Goal: Information Seeking & Learning: Learn about a topic

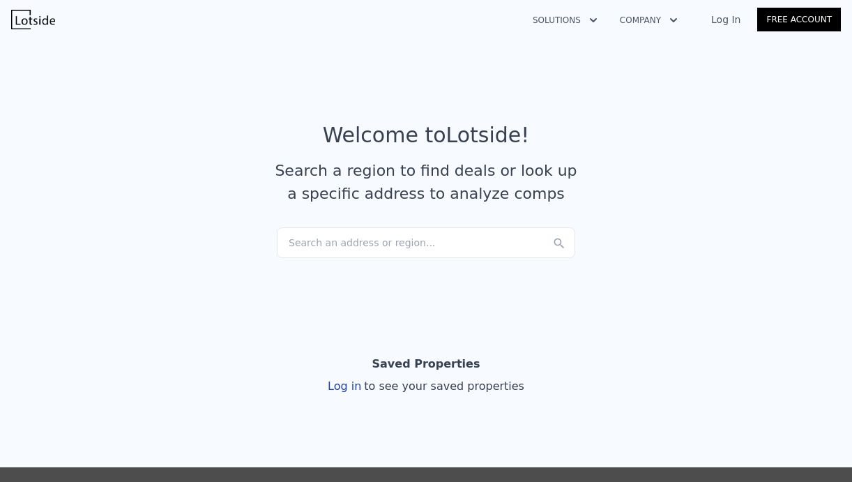
click at [373, 241] on div "Search an address or region..." at bounding box center [426, 242] width 299 height 31
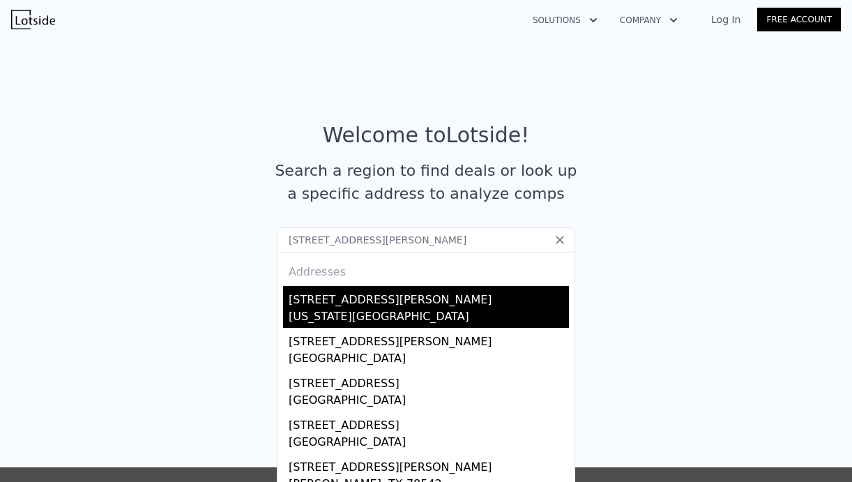
type input "[STREET_ADDRESS][PERSON_NAME]"
click at [377, 302] on div "[STREET_ADDRESS][PERSON_NAME]" at bounding box center [429, 297] width 280 height 22
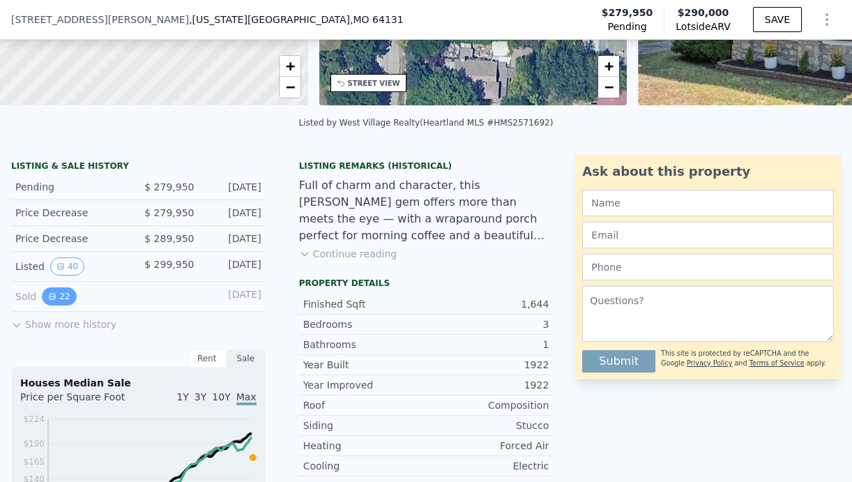
scroll to position [248, 0]
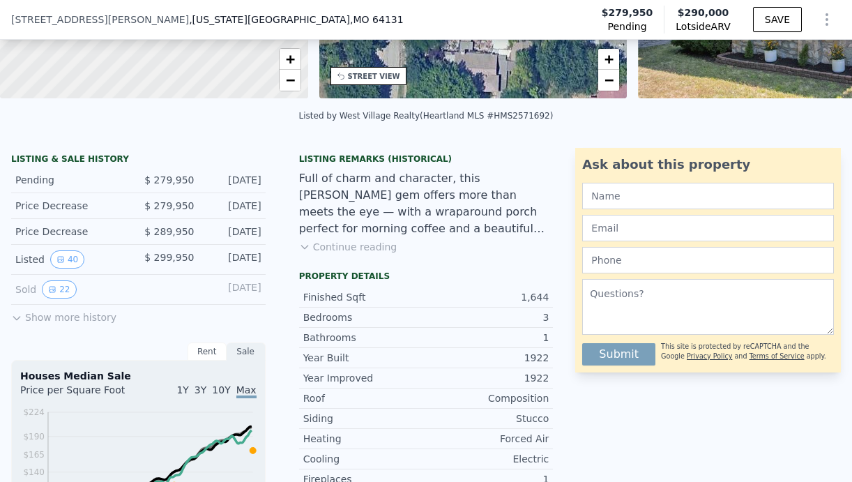
click at [45, 313] on button "Show more history" at bounding box center [63, 315] width 105 height 20
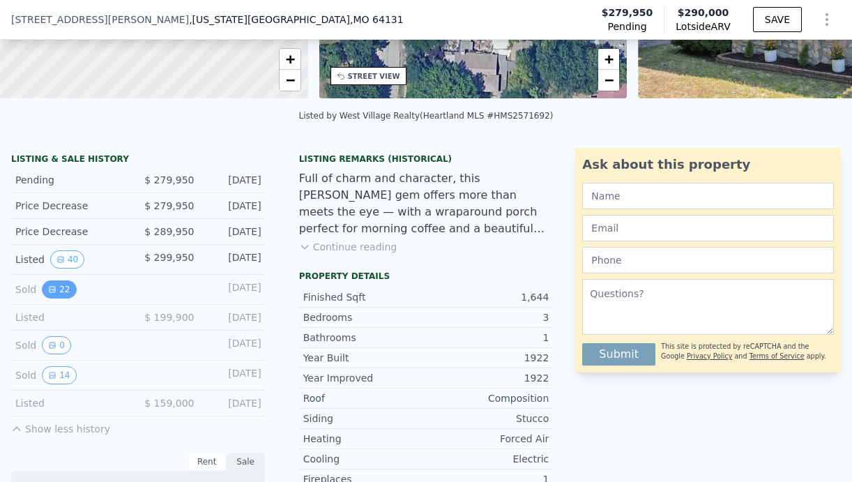
click at [52, 287] on icon "View historical data" at bounding box center [52, 289] width 8 height 8
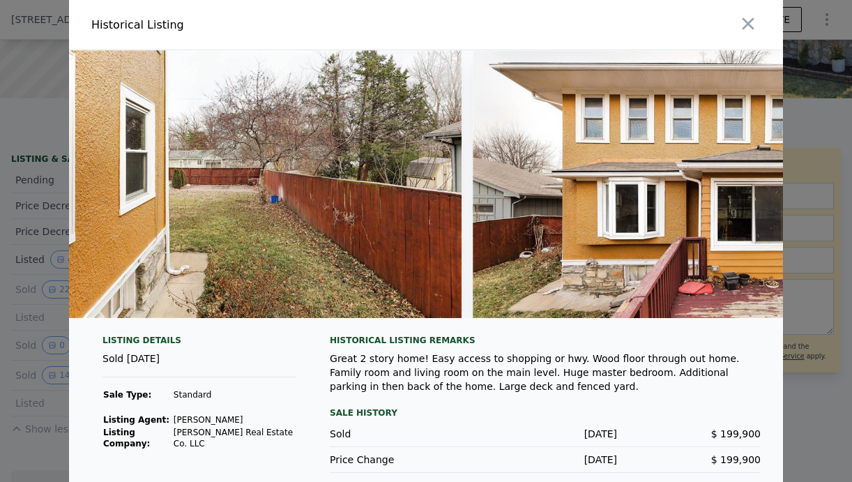
scroll to position [0, 10300]
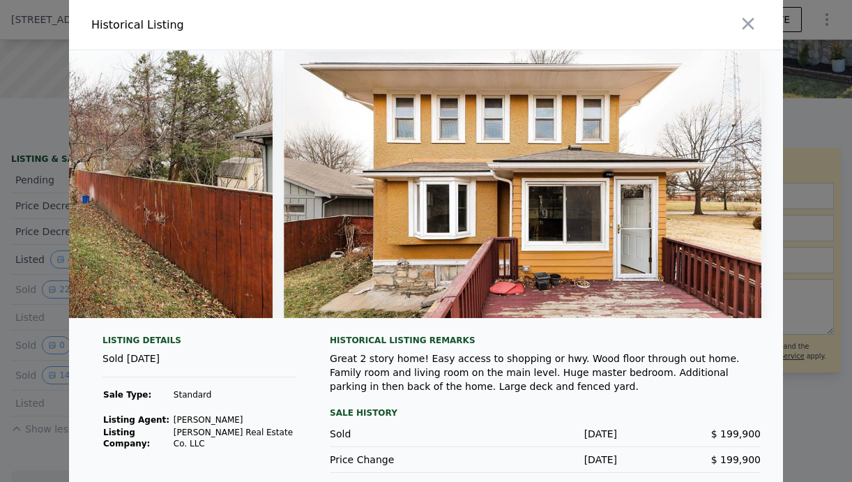
click at [17, 230] on div at bounding box center [426, 241] width 852 height 482
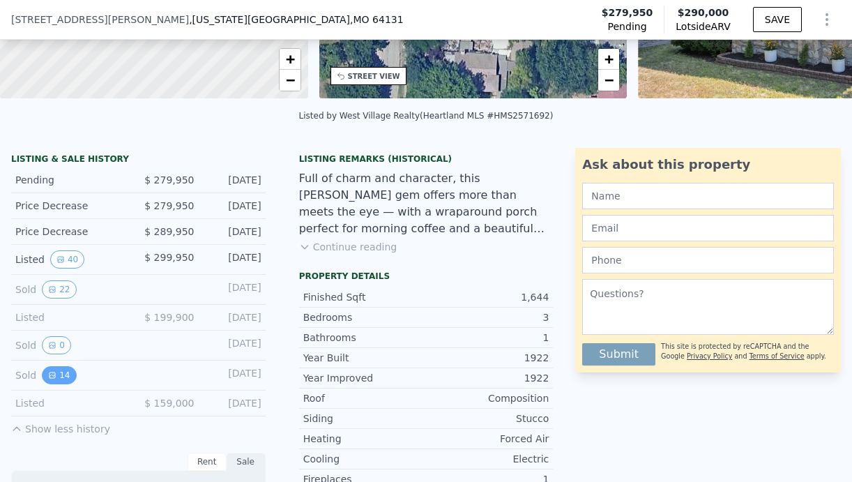
click at [60, 371] on button "14" at bounding box center [59, 375] width 34 height 18
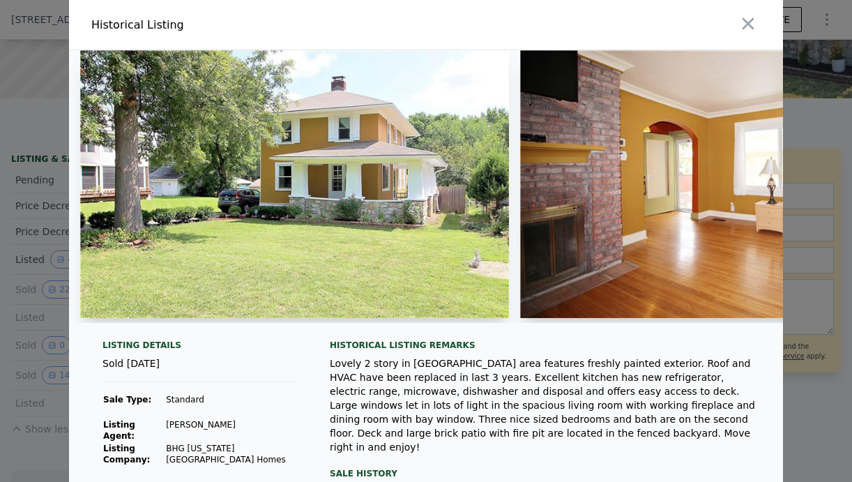
click at [430, 231] on img at bounding box center [294, 184] width 429 height 268
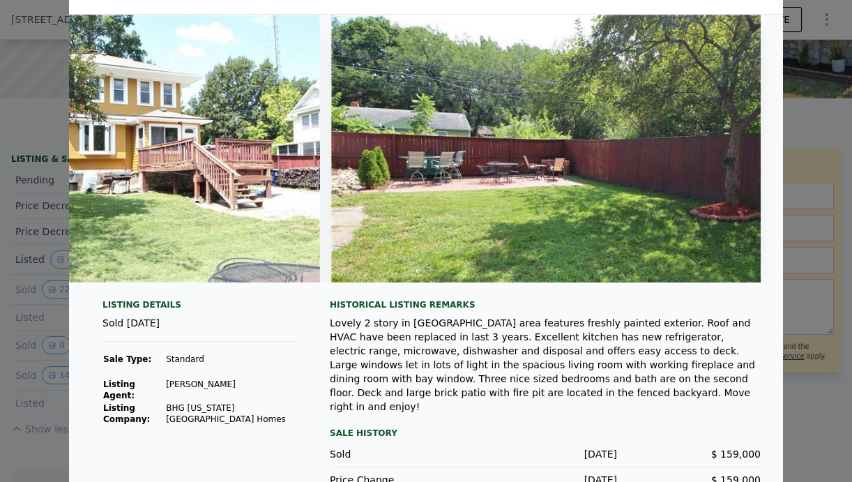
scroll to position [39, 0]
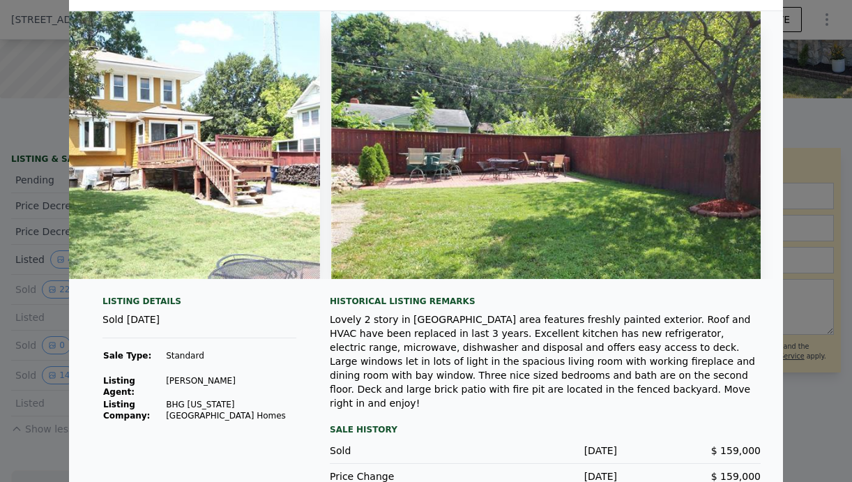
drag, startPoint x: 196, startPoint y: 318, endPoint x: 93, endPoint y: 319, distance: 102.6
click at [93, 319] on div "Listing Details Sold [DATE] Sale Type: Standard Listing Agent: [PERSON_NAME] Li…" at bounding box center [199, 393] width 216 height 194
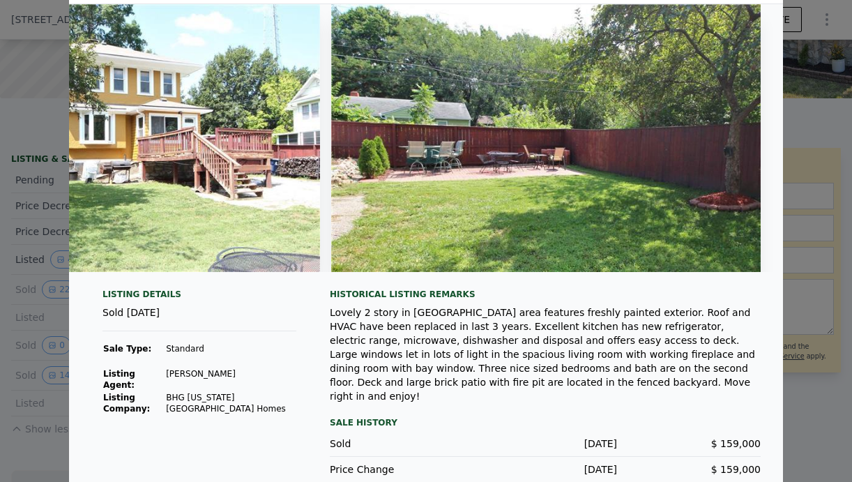
scroll to position [47, 0]
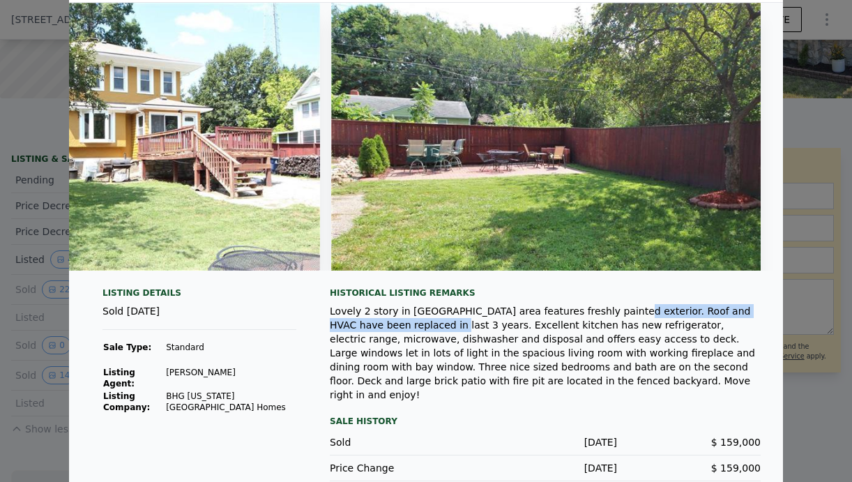
drag, startPoint x: 603, startPoint y: 304, endPoint x: 432, endPoint y: 323, distance: 171.9
click at [432, 323] on div "Lovely 2 story in [GEOGRAPHIC_DATA] area features freshly painted exterior. Roo…" at bounding box center [545, 353] width 431 height 98
drag, startPoint x: 186, startPoint y: 310, endPoint x: 161, endPoint y: 310, distance: 24.4
click at [161, 310] on div "Sold [DATE]" at bounding box center [200, 317] width 194 height 26
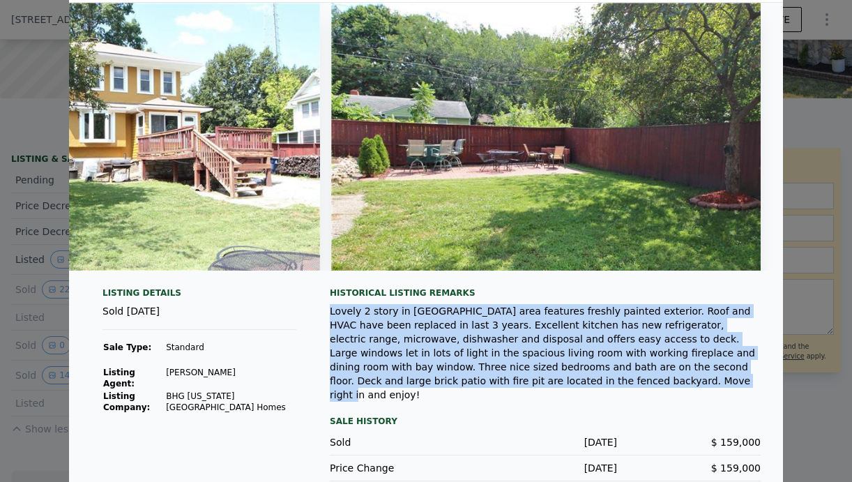
drag, startPoint x: 557, startPoint y: 377, endPoint x: 326, endPoint y: 308, distance: 240.8
click at [326, 308] on div "Listing Details Sold [DATE] Sale Type: Standard Listing Agent: [PERSON_NAME] Li…" at bounding box center [426, 395] width 714 height 216
drag, startPoint x: 560, startPoint y: 385, endPoint x: 382, endPoint y: 313, distance: 191.8
click at [382, 313] on div "Lovely 2 story in [GEOGRAPHIC_DATA] area features freshly painted exterior. Roo…" at bounding box center [545, 353] width 431 height 98
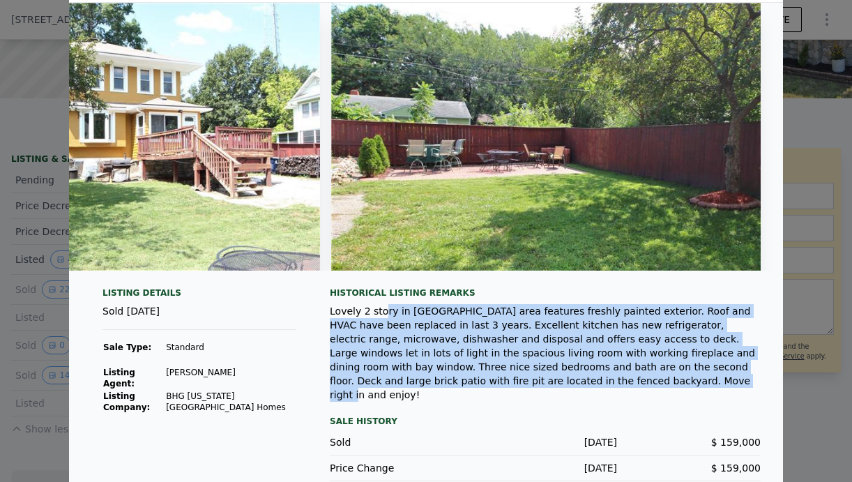
click at [382, 313] on div "Lovely 2 story in [GEOGRAPHIC_DATA] area features freshly painted exterior. Roo…" at bounding box center [545, 353] width 431 height 98
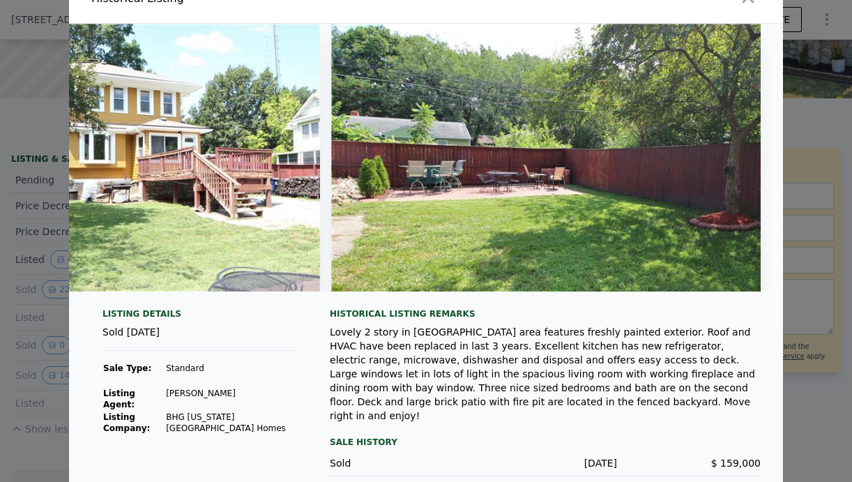
scroll to position [0, 0]
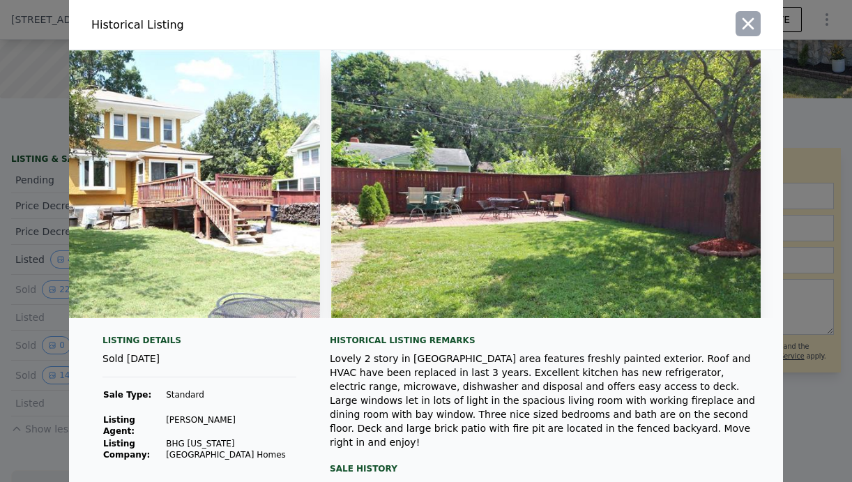
click at [754, 18] on icon "button" at bounding box center [749, 24] width 20 height 20
